Goal: Information Seeking & Learning: Learn about a topic

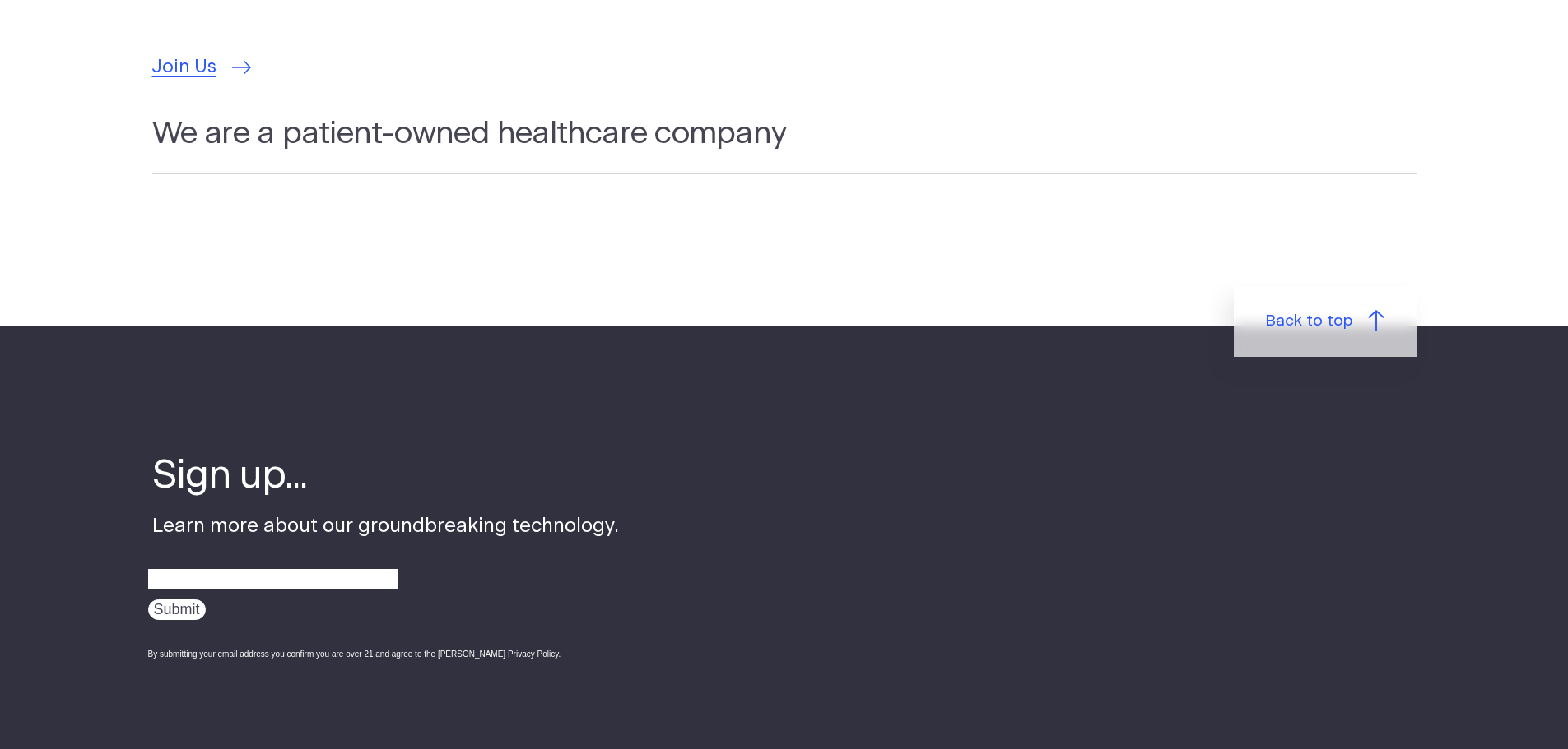
scroll to position [5516, 0]
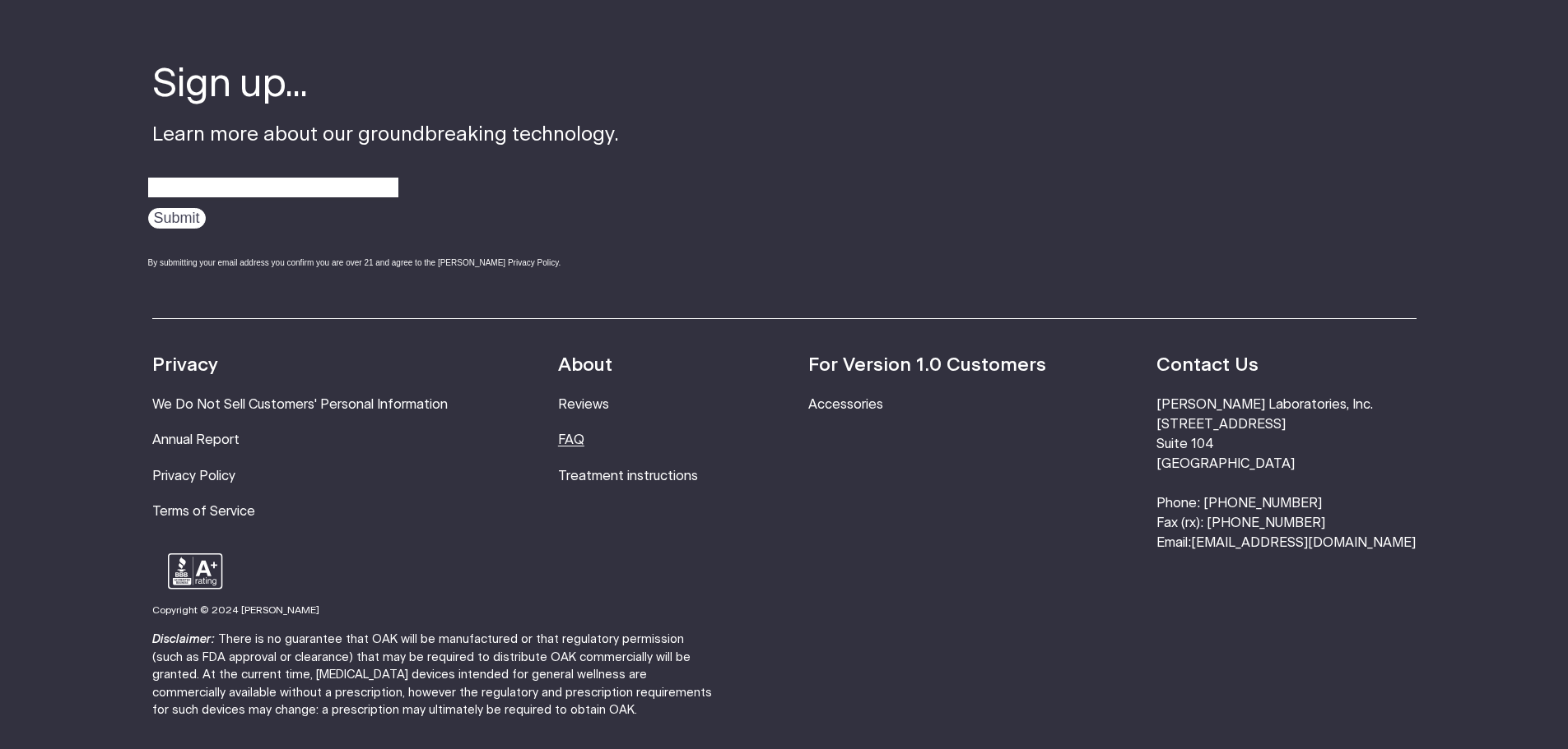
click at [596, 434] on ul "About Reviews FAQ Treatment instructions" at bounding box center [628, 453] width 140 height 201
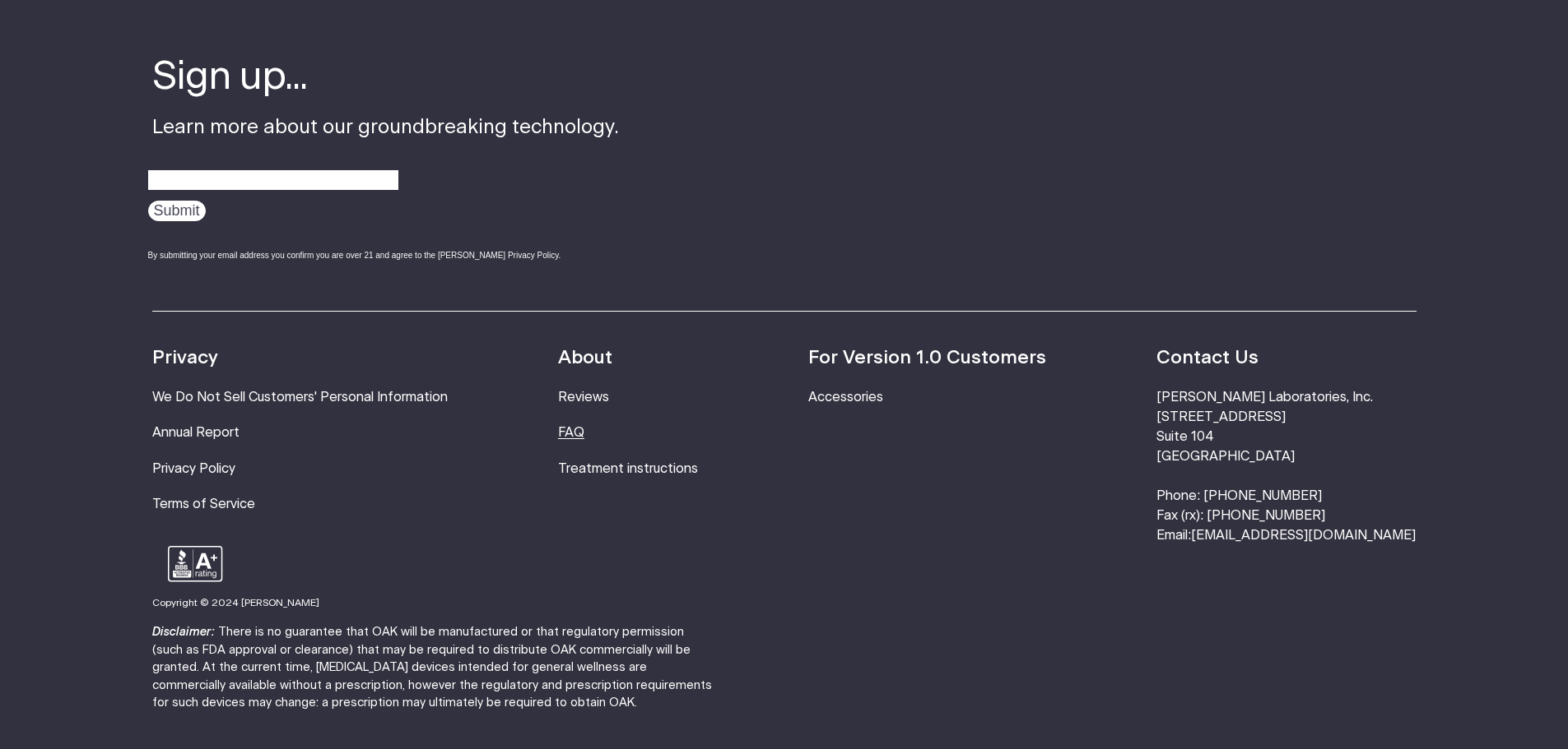
scroll to position [5566, 0]
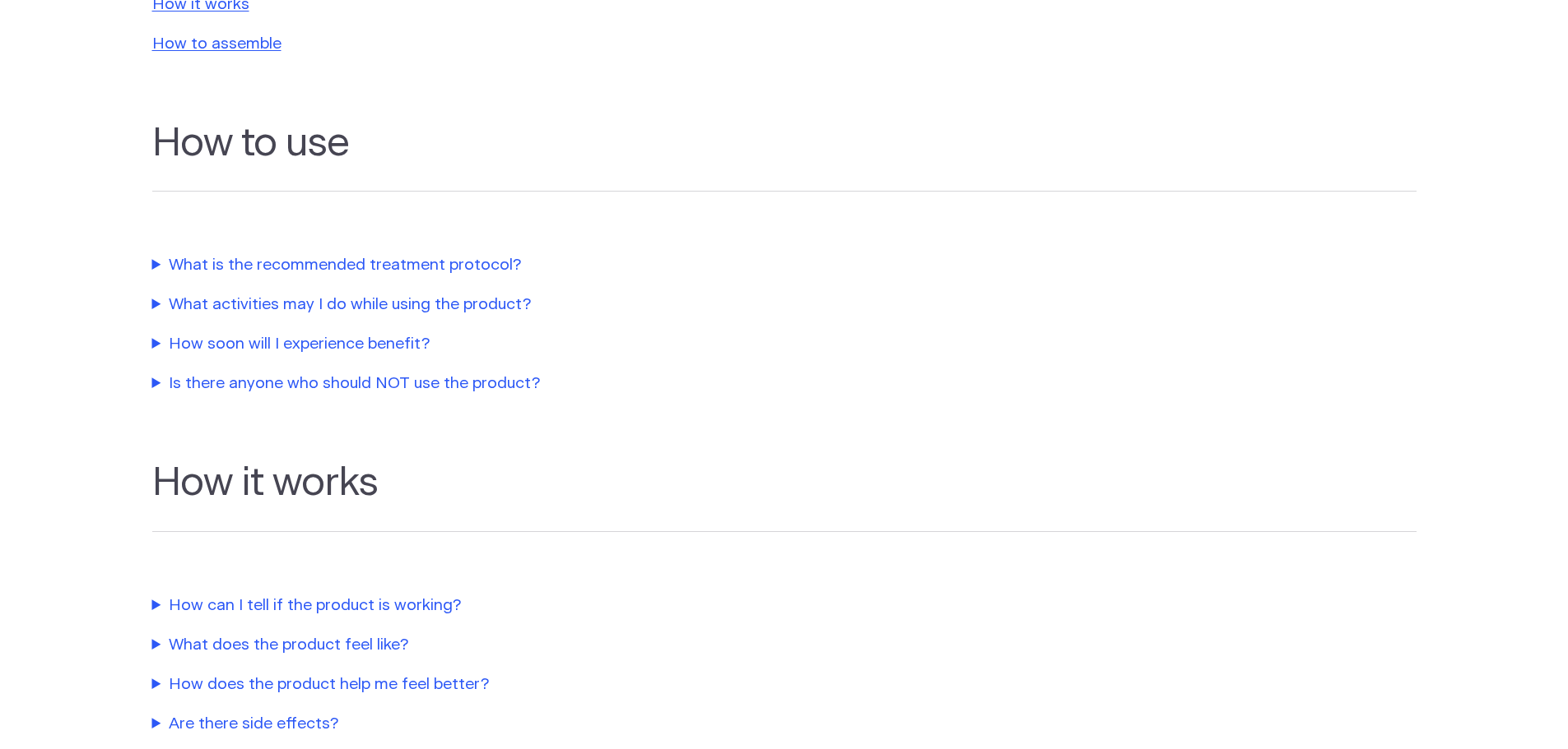
scroll to position [480, 0]
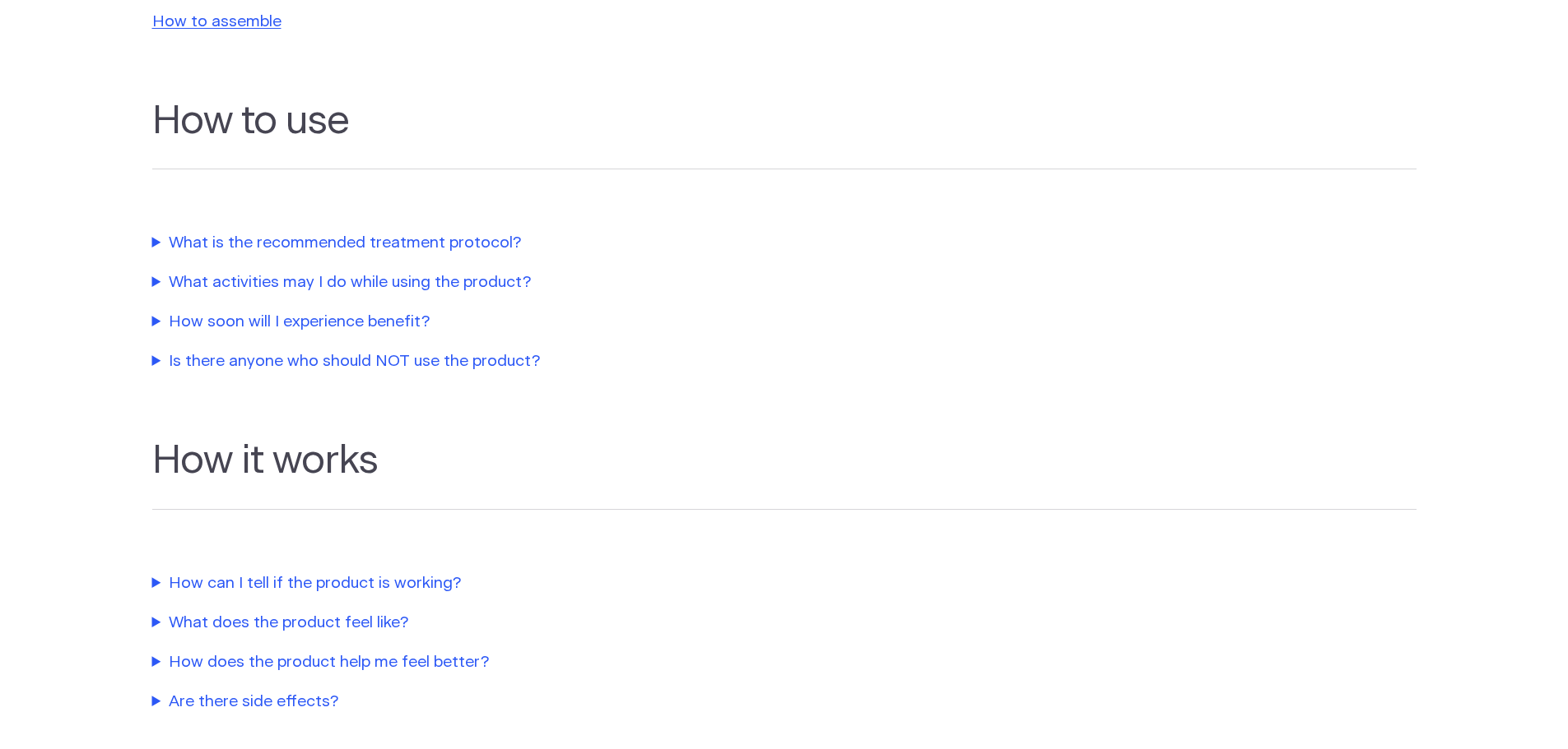
click at [433, 244] on summary "What is the recommended treatment protocol?" at bounding box center [526, 244] width 748 height 24
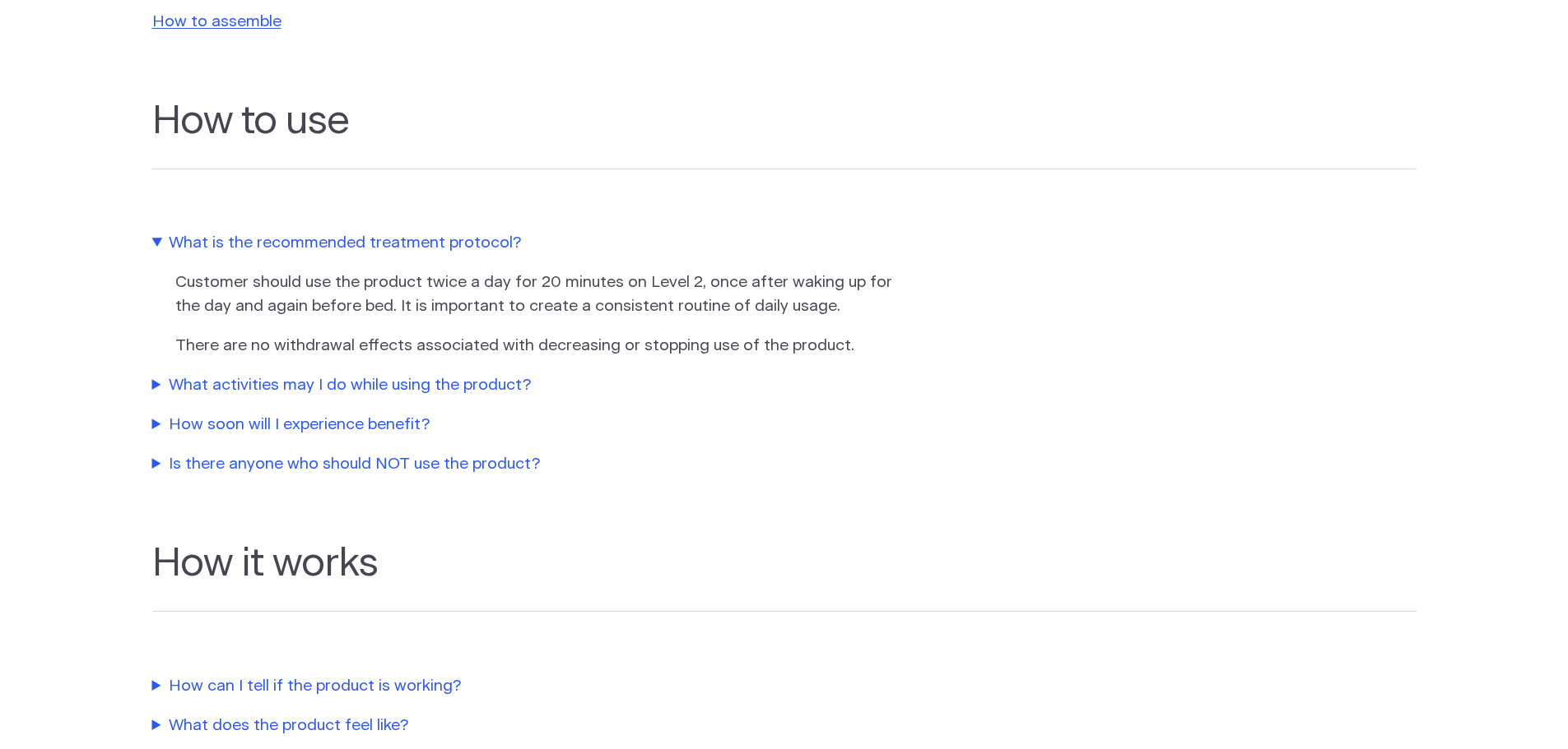
click at [454, 395] on summary "What activities may I do while using the product?" at bounding box center [526, 386] width 748 height 24
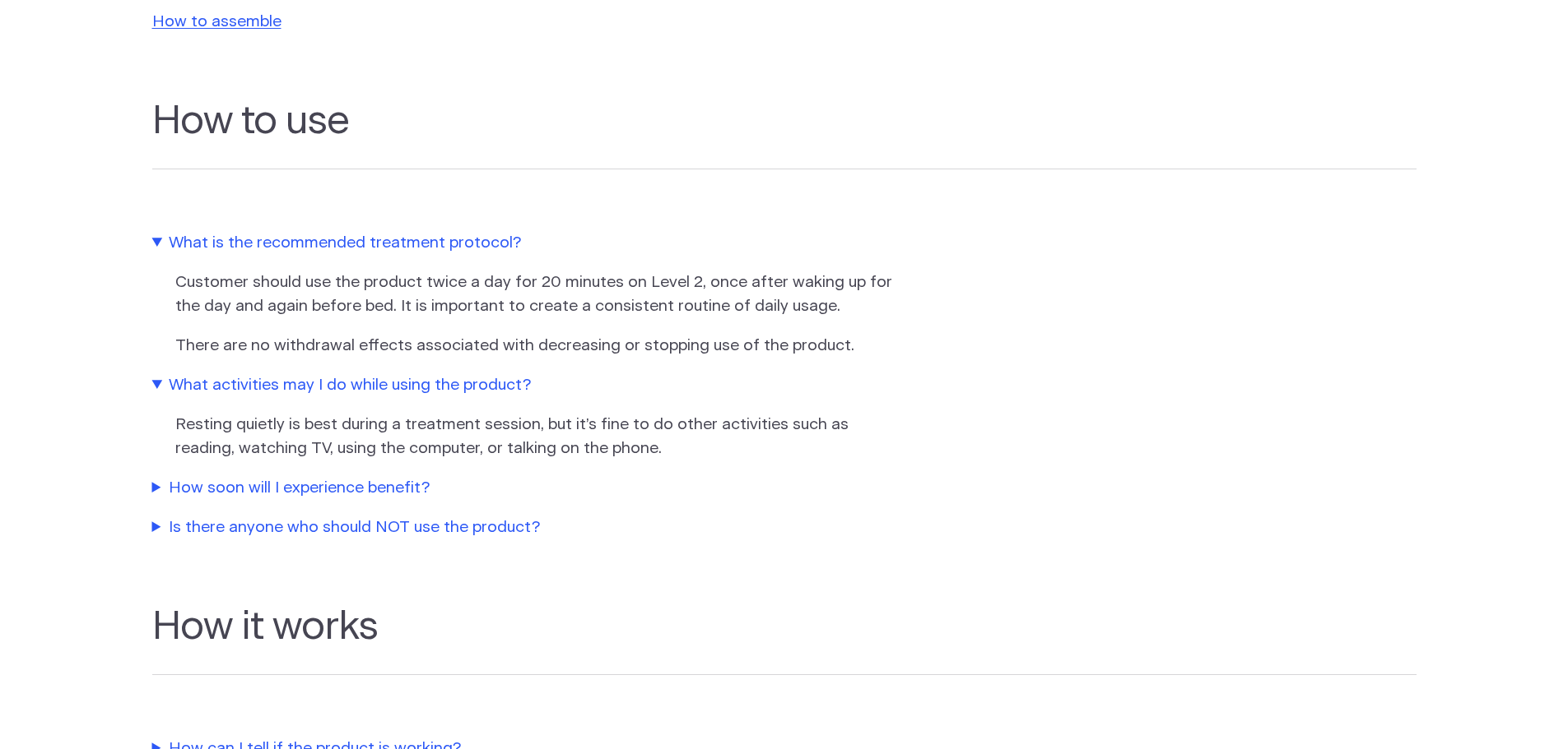
click at [454, 389] on summary "What activities may I do while using the product?" at bounding box center [526, 386] width 748 height 24
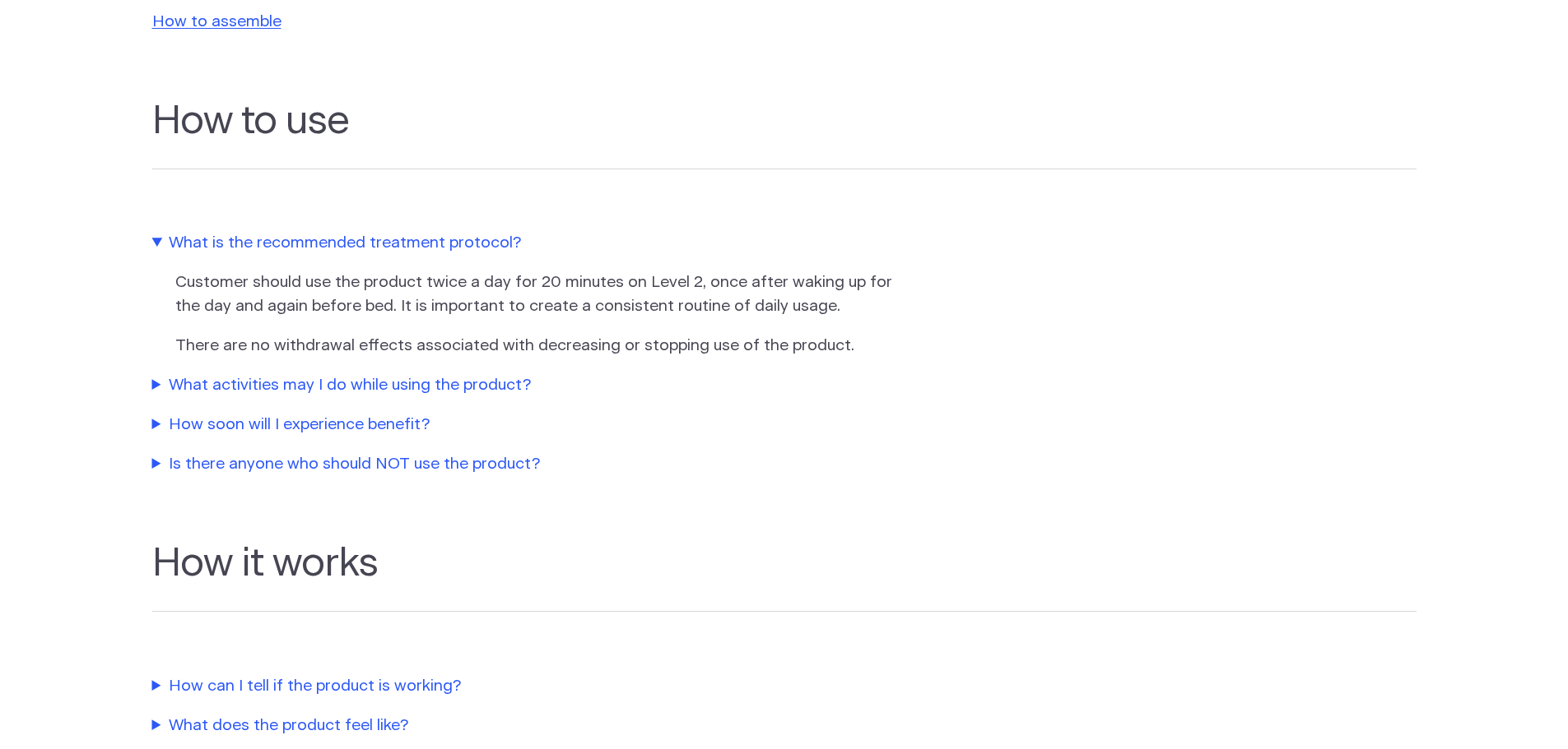
click at [394, 420] on summary "How soon will I experience benefit?" at bounding box center [526, 425] width 748 height 24
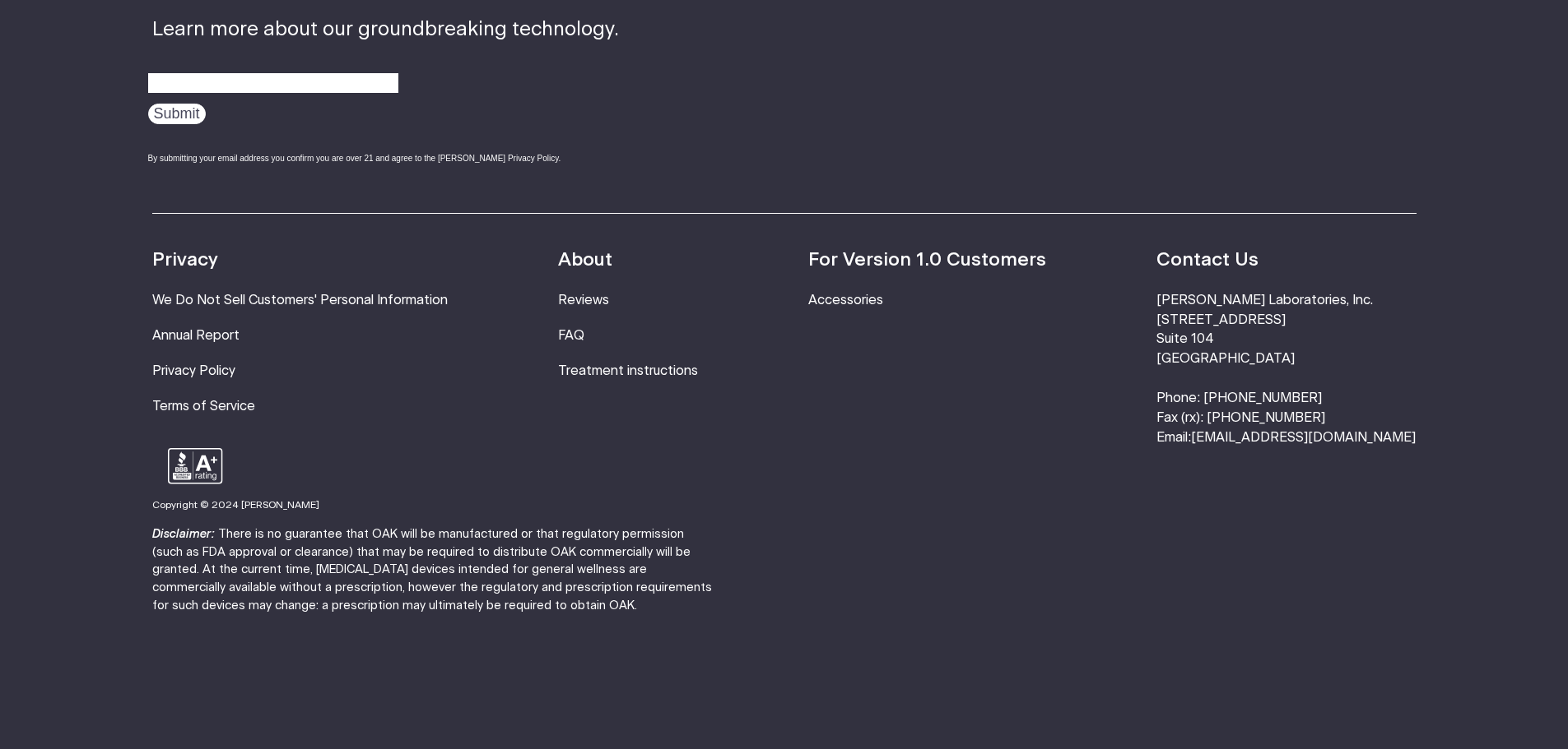
scroll to position [2646, 0]
click at [607, 362] on link "Treatment instructions" at bounding box center [628, 368] width 140 height 13
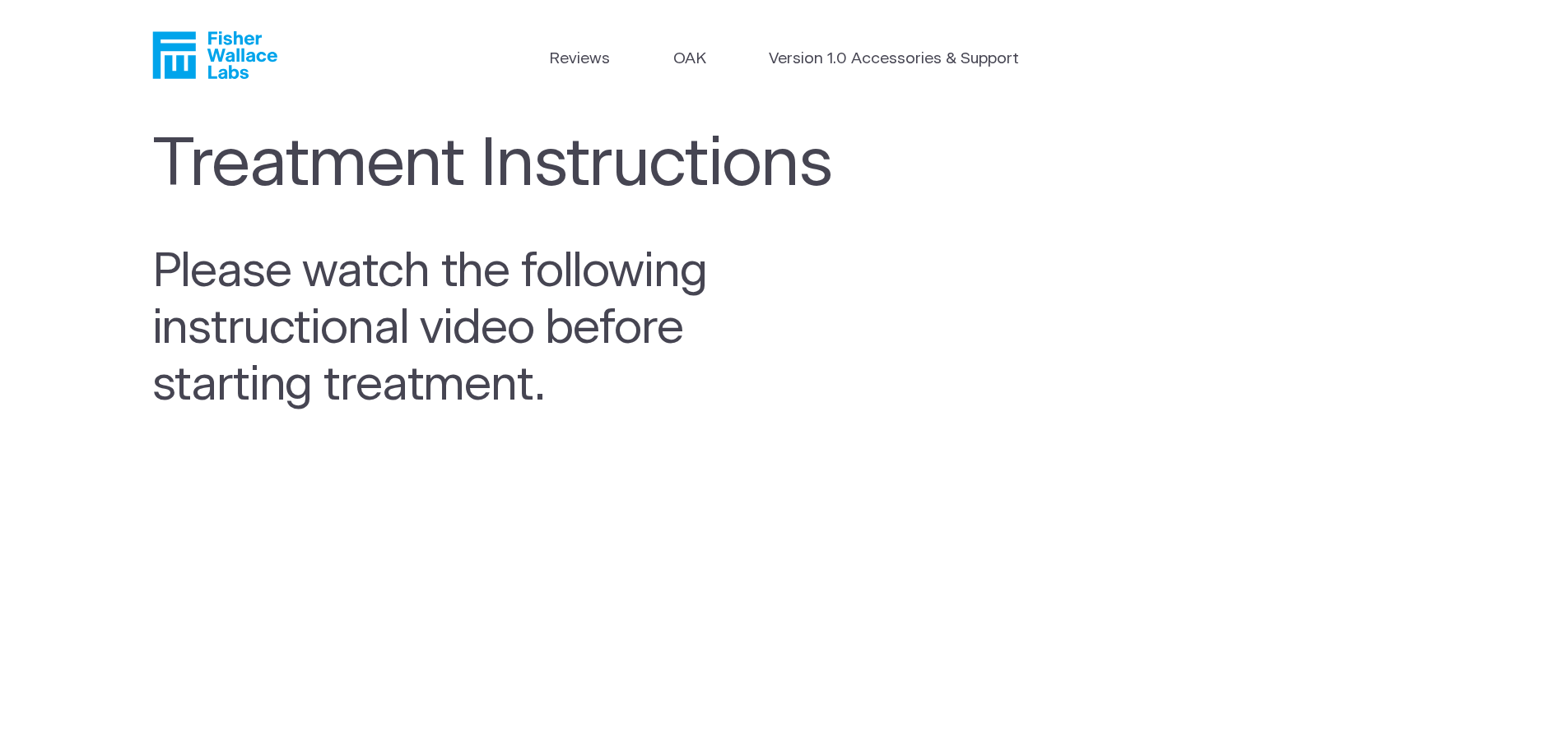
click at [219, 57] on icon "Fisher Wallace" at bounding box center [220, 55] width 113 height 47
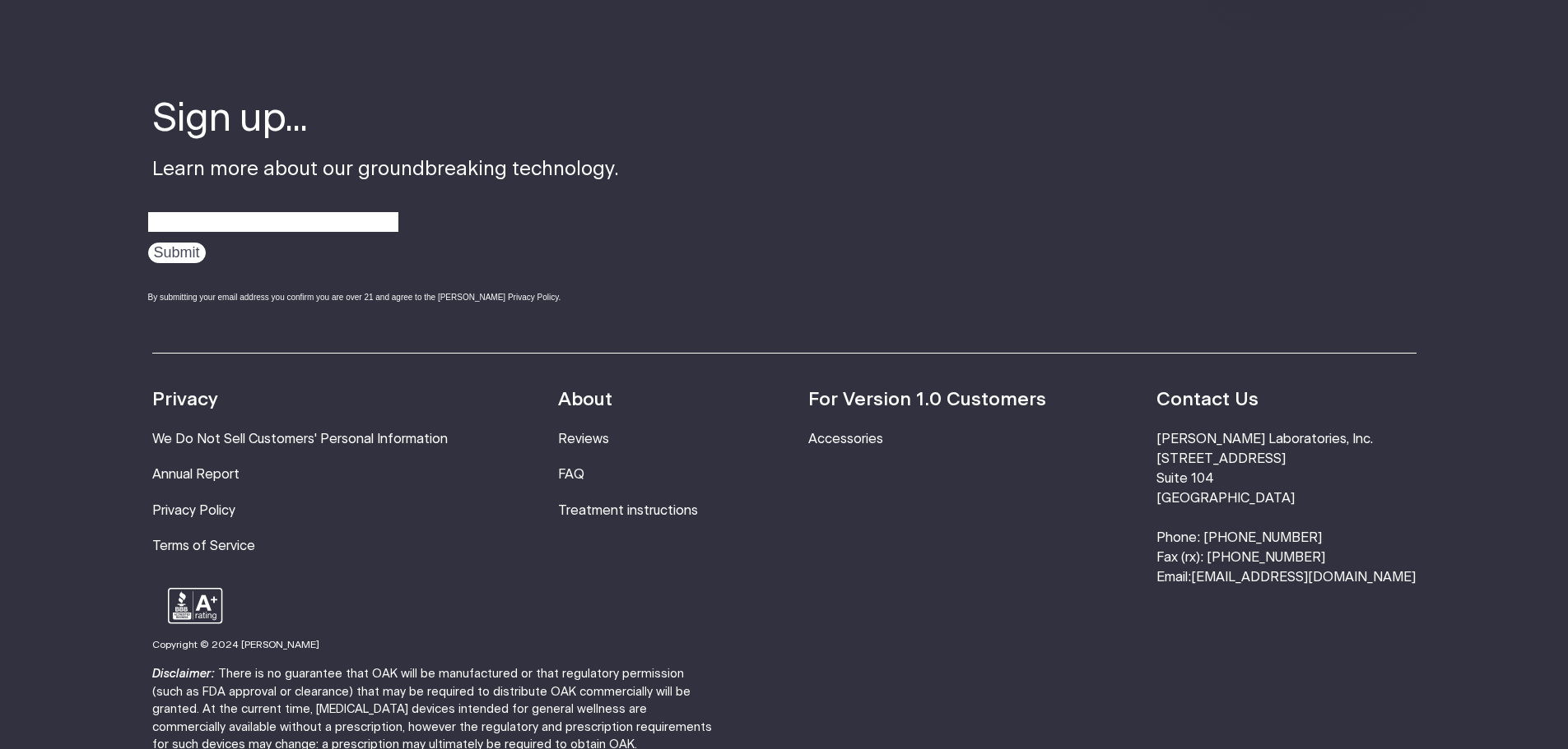
scroll to position [5613, 0]
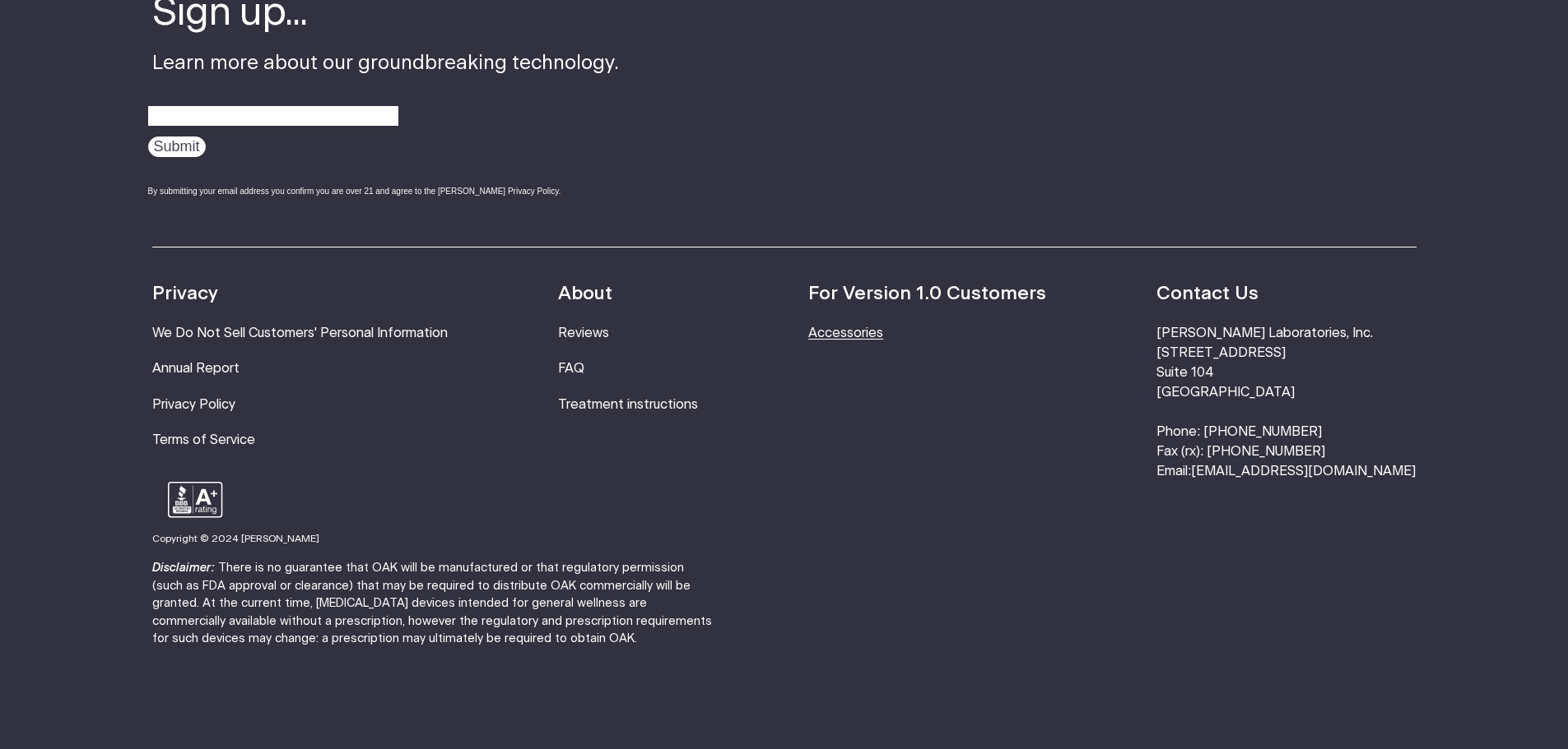
click at [883, 327] on link "Accessories" at bounding box center [845, 333] width 75 height 13
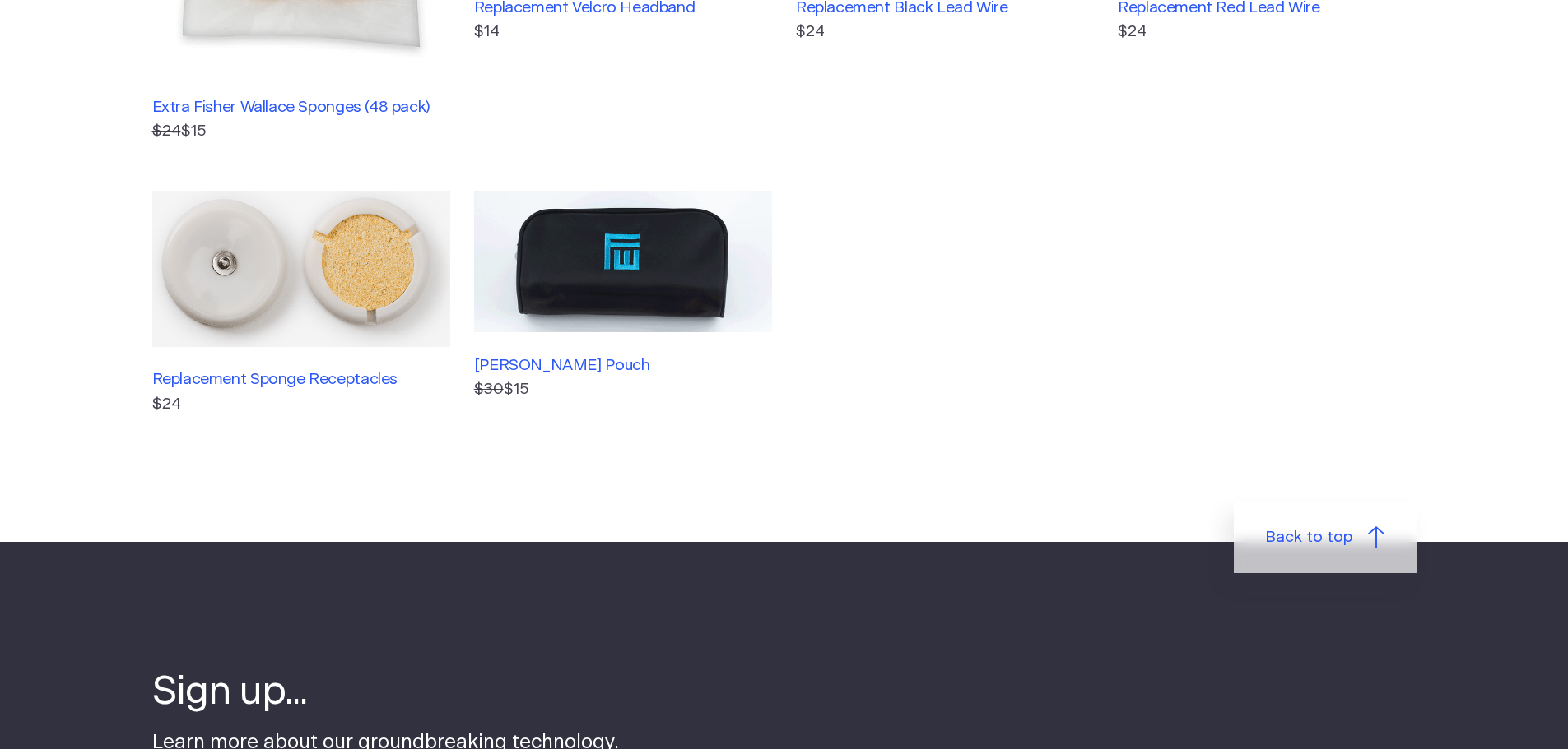
scroll to position [719, 0]
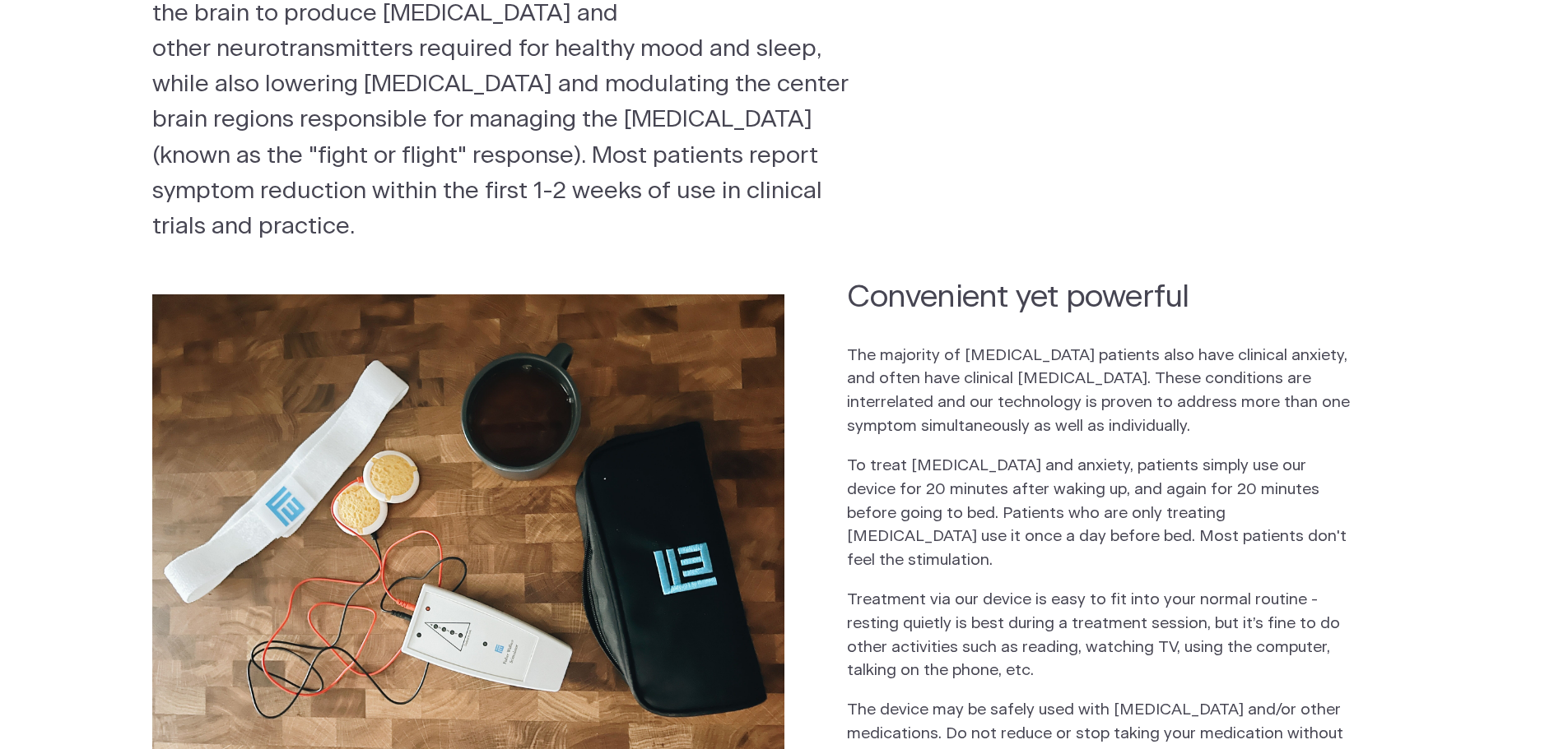
scroll to position [384, 0]
